Goal: Book appointment/travel/reservation

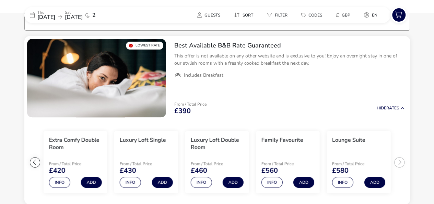
click at [34, 162] on div at bounding box center [35, 162] width 10 height 10
click at [34, 162] on ul "Extra Comfy Single From / Total Price £390 Info Add Extra Comfy Double Room Fro…" at bounding box center [217, 162] width 386 height 84
click at [132, 182] on button "Info" at bounding box center [130, 181] width 21 height 11
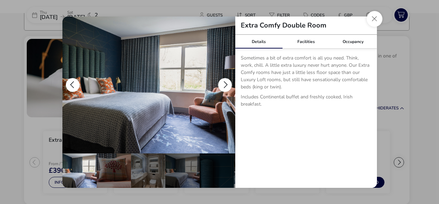
click at [225, 81] on button "details" at bounding box center [225, 85] width 14 height 14
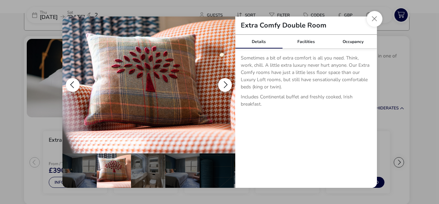
click at [225, 81] on button "details" at bounding box center [225, 85] width 14 height 14
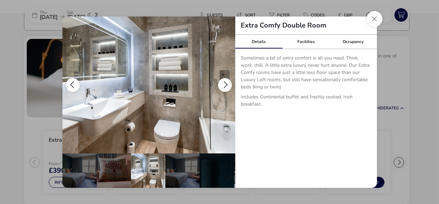
scroll to position [0, 34]
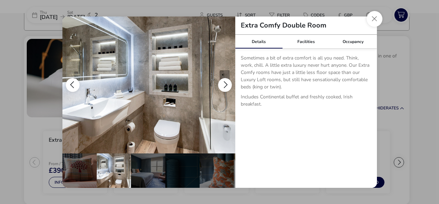
click at [225, 81] on button "details" at bounding box center [225, 85] width 14 height 14
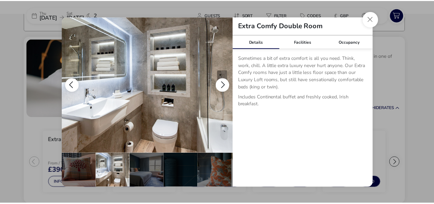
scroll to position [0, 67]
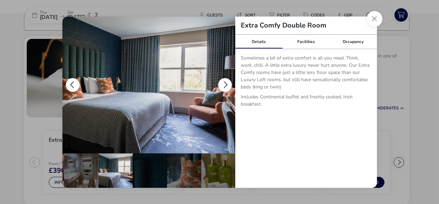
click at [225, 81] on button "details" at bounding box center [225, 85] width 14 height 14
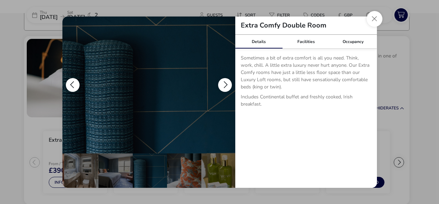
click at [225, 81] on button "details" at bounding box center [225, 85] width 14 height 14
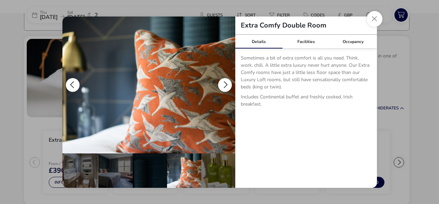
click at [225, 81] on button "details" at bounding box center [225, 85] width 14 height 14
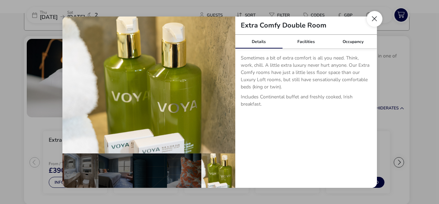
click at [373, 21] on button "Close dialog" at bounding box center [375, 19] width 16 height 16
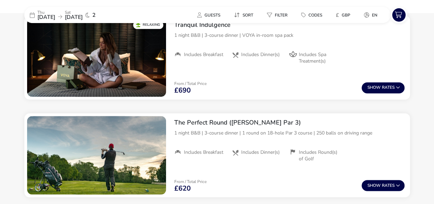
scroll to position [532, 0]
